Goal: Task Accomplishment & Management: Manage account settings

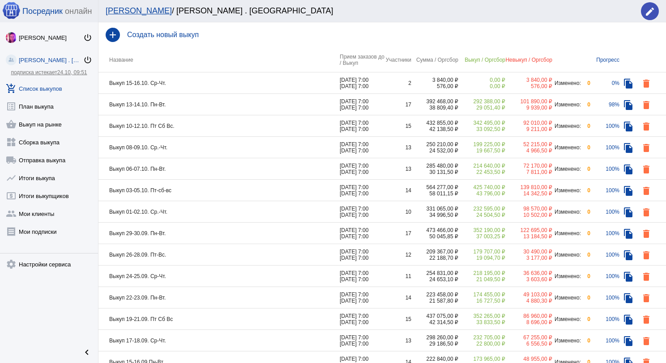
click at [193, 107] on td "Выкуп 13-14.10. Пн-Вт." at bounding box center [218, 104] width 241 height 21
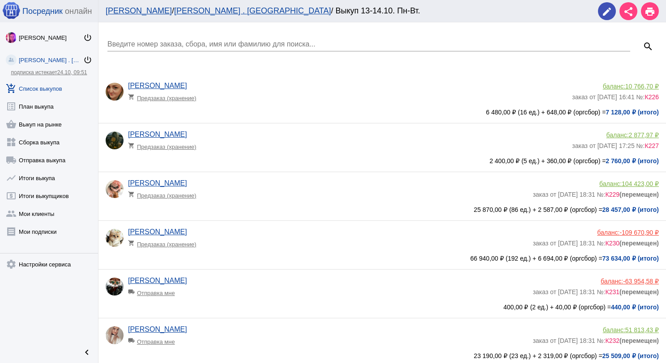
click at [55, 87] on link "add_shopping_cart Список выкупов" at bounding box center [49, 87] width 98 height 18
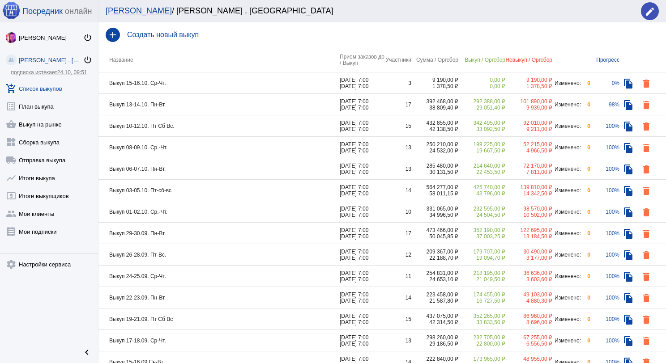
click at [190, 79] on td "Выкуп 15-16.10. Ср-Чт." at bounding box center [218, 82] width 241 height 21
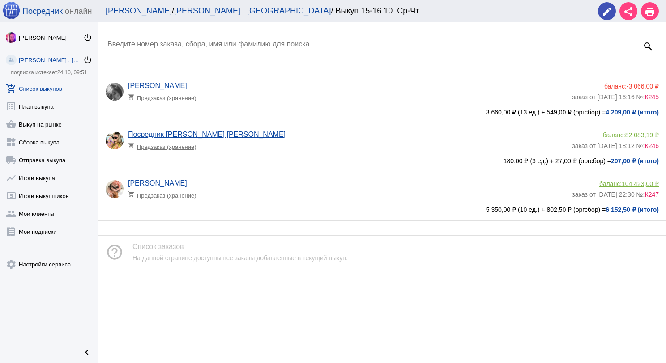
click at [252, 100] on app-delivery-type "shopping_cart Предзаказ (хранение)" at bounding box center [347, 96] width 439 height 12
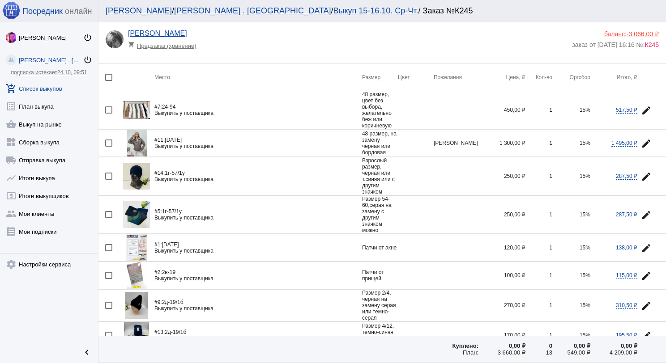
click at [110, 74] on div at bounding box center [108, 77] width 7 height 7
click at [109, 81] on input "checkbox" at bounding box center [108, 81] width 0 height 0
checkbox input "true"
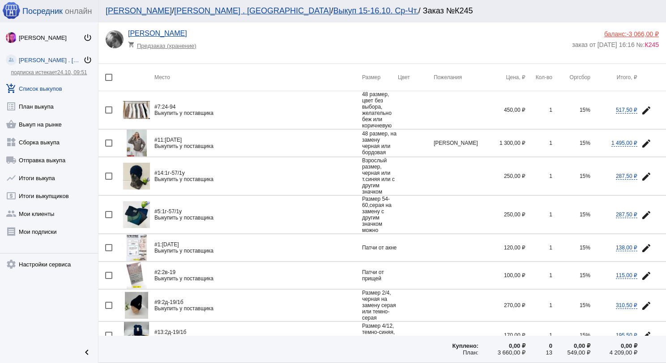
checkbox input "true"
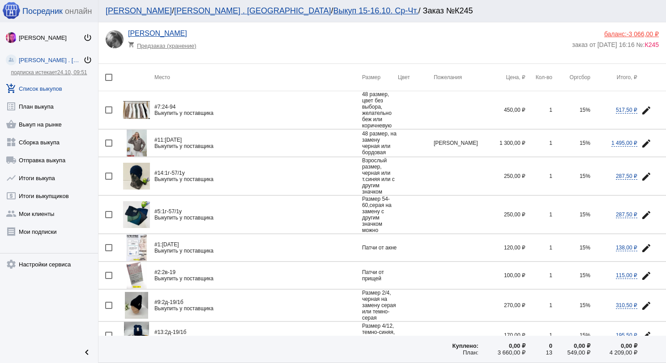
checkbox input "true"
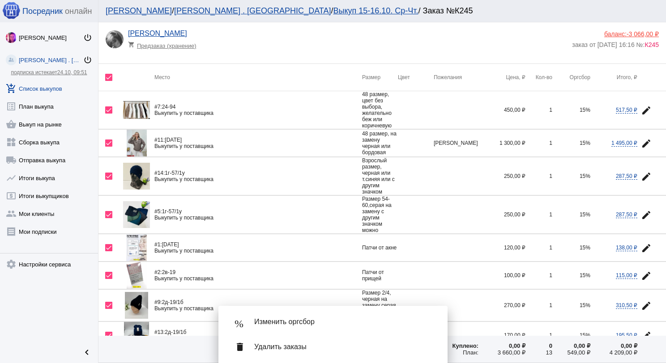
click at [216, 40] on app-delivery-type "shopping_cart Предзаказ (хранение)" at bounding box center [347, 44] width 439 height 12
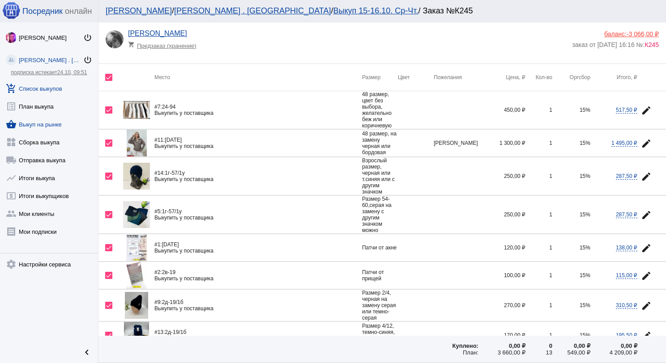
click at [54, 128] on link "shopping_basket Выкуп на рынке" at bounding box center [49, 123] width 98 height 18
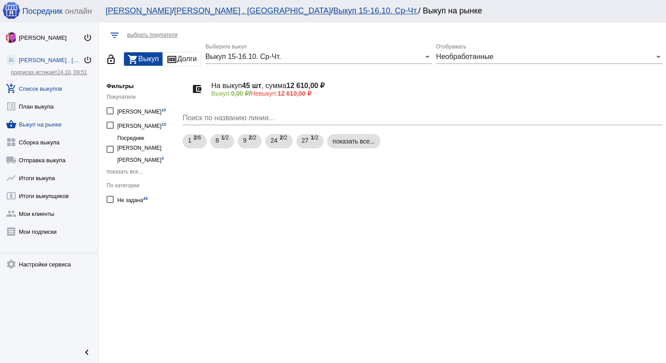
click at [64, 86] on link "add_shopping_cart Список выкупов" at bounding box center [49, 87] width 98 height 18
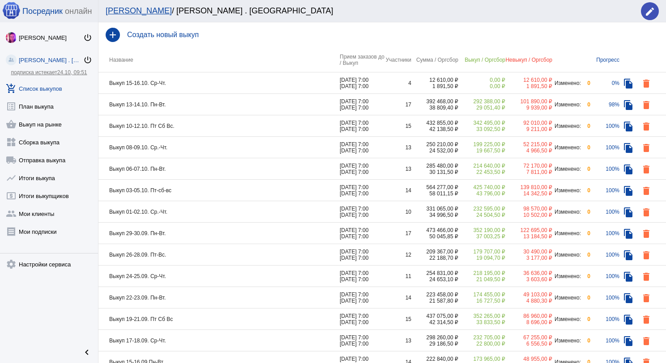
click at [222, 80] on td "Выкуп 15-16.10. Ср-Чт." at bounding box center [218, 82] width 241 height 21
